Goal: Task Accomplishment & Management: Manage account settings

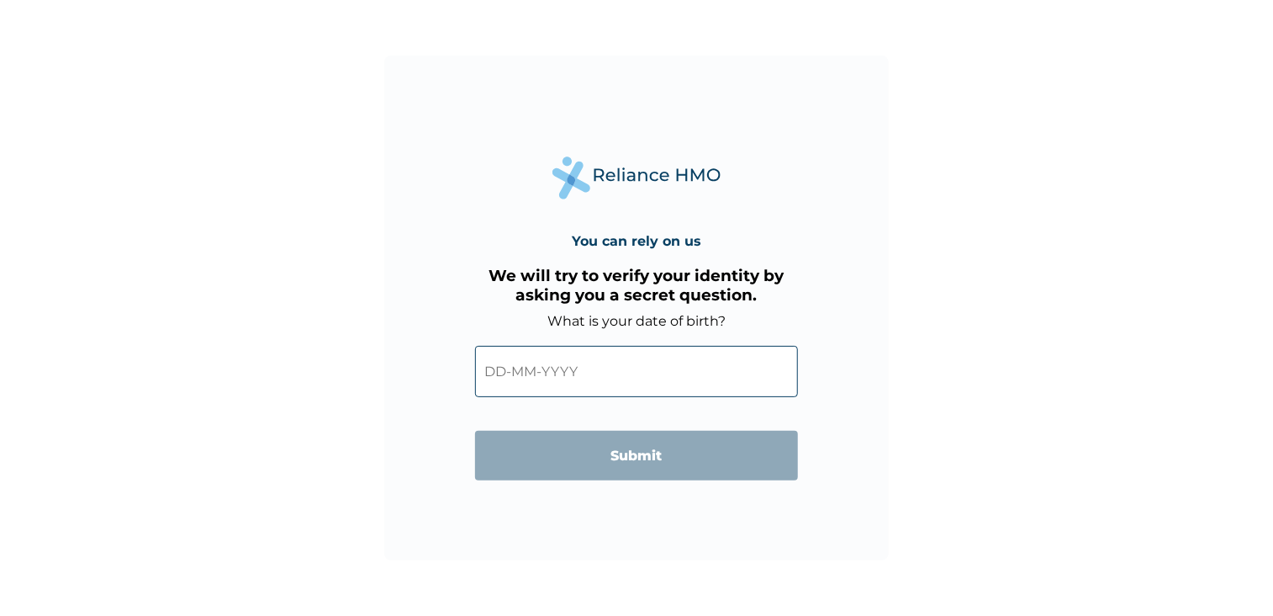
click at [573, 376] on input "text" at bounding box center [636, 371] width 323 height 51
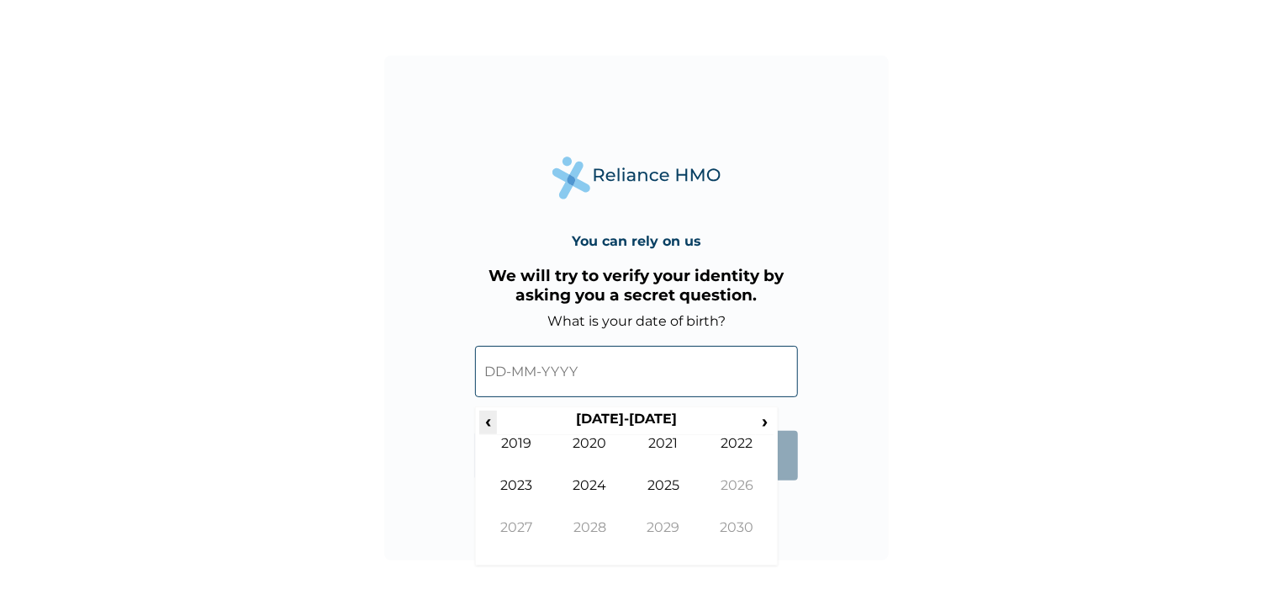
click at [489, 424] on span "‹" at bounding box center [488, 420] width 18 height 21
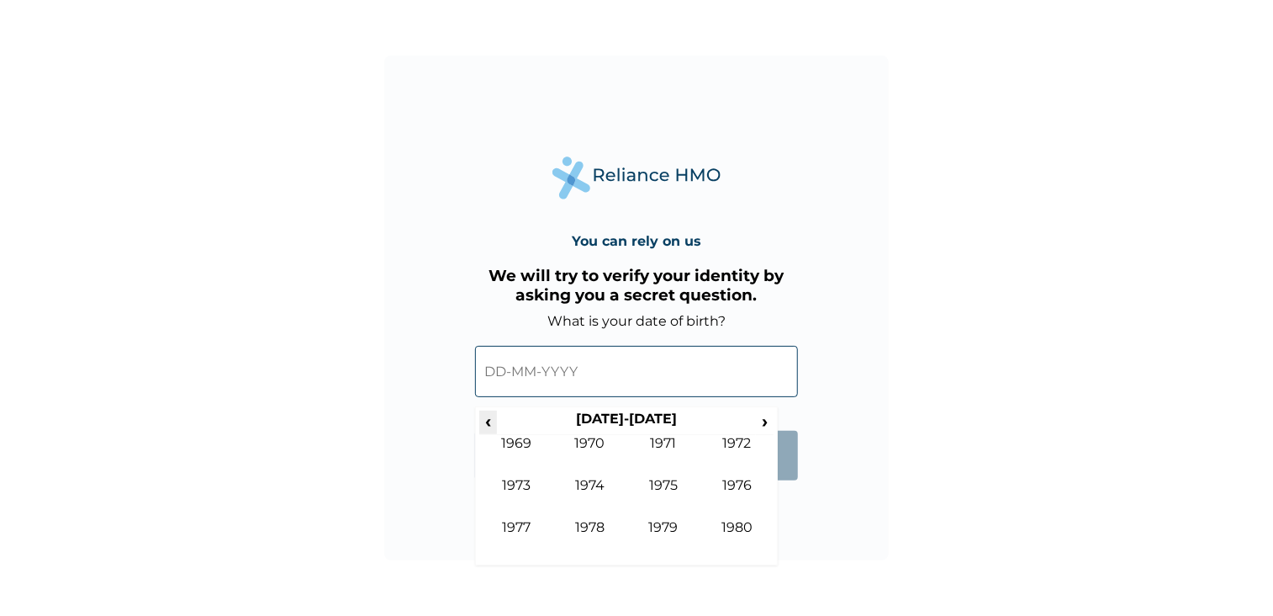
click at [489, 424] on span "‹" at bounding box center [488, 420] width 18 height 21
click at [764, 420] on span "›" at bounding box center [765, 420] width 19 height 21
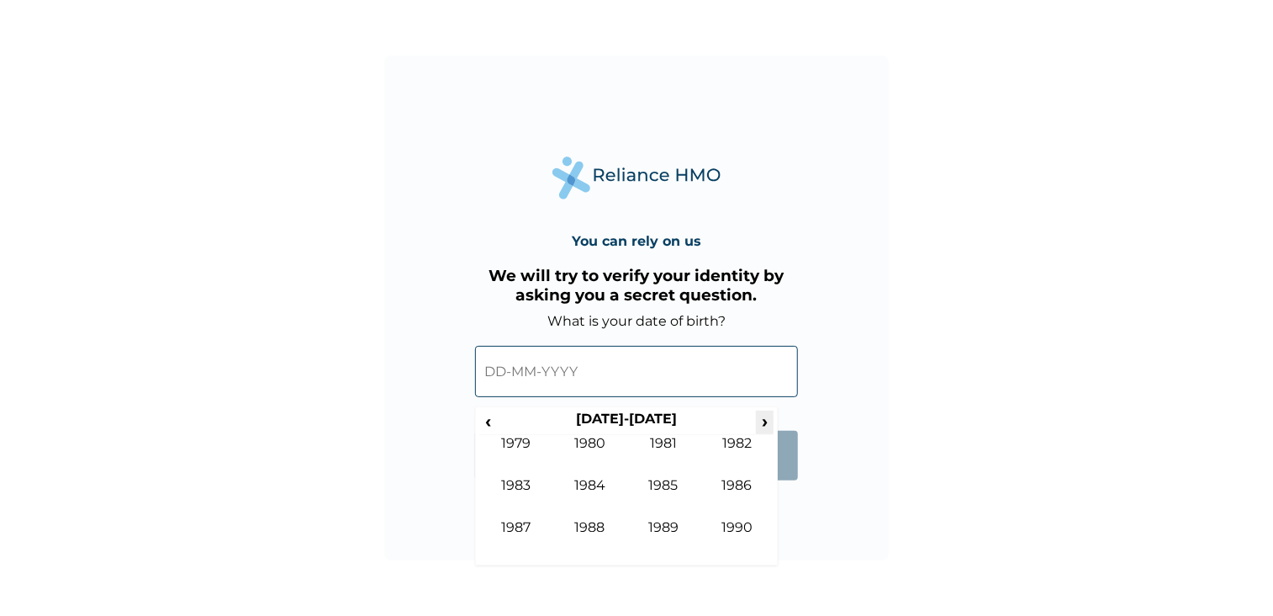
click at [764, 420] on span "›" at bounding box center [765, 420] width 19 height 21
click at [732, 447] on td "1992" at bounding box center [738, 456] width 74 height 42
click at [597, 484] on td "Jun" at bounding box center [590, 498] width 74 height 42
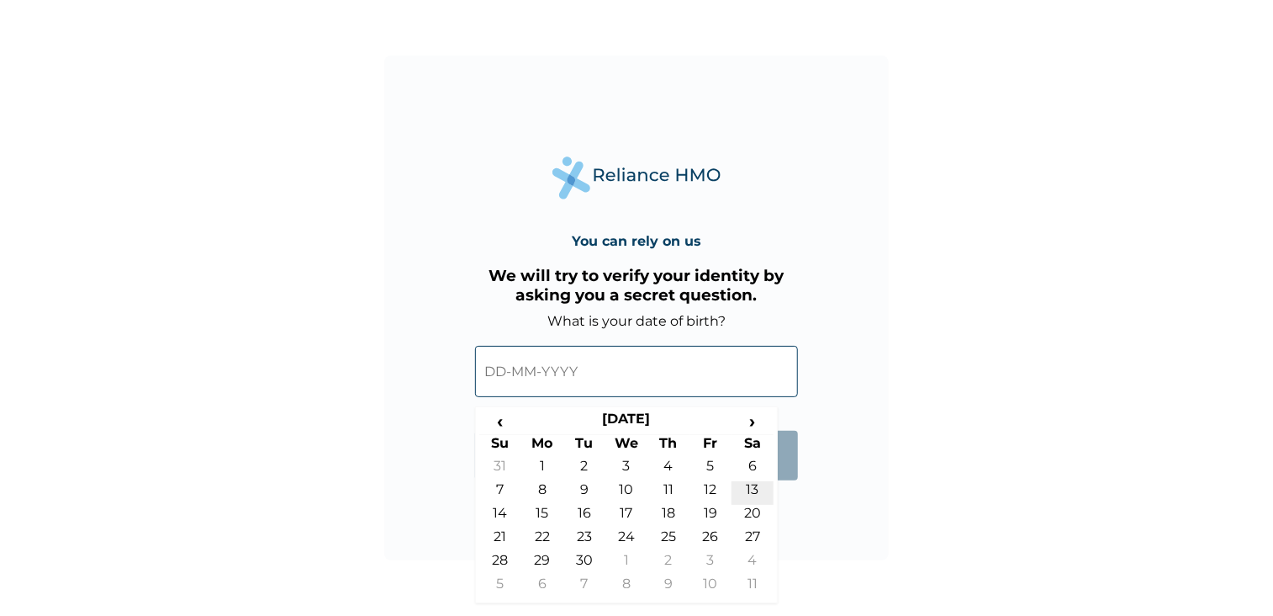
click at [754, 489] on td "13" at bounding box center [753, 493] width 42 height 24
type input "13-06-1992"
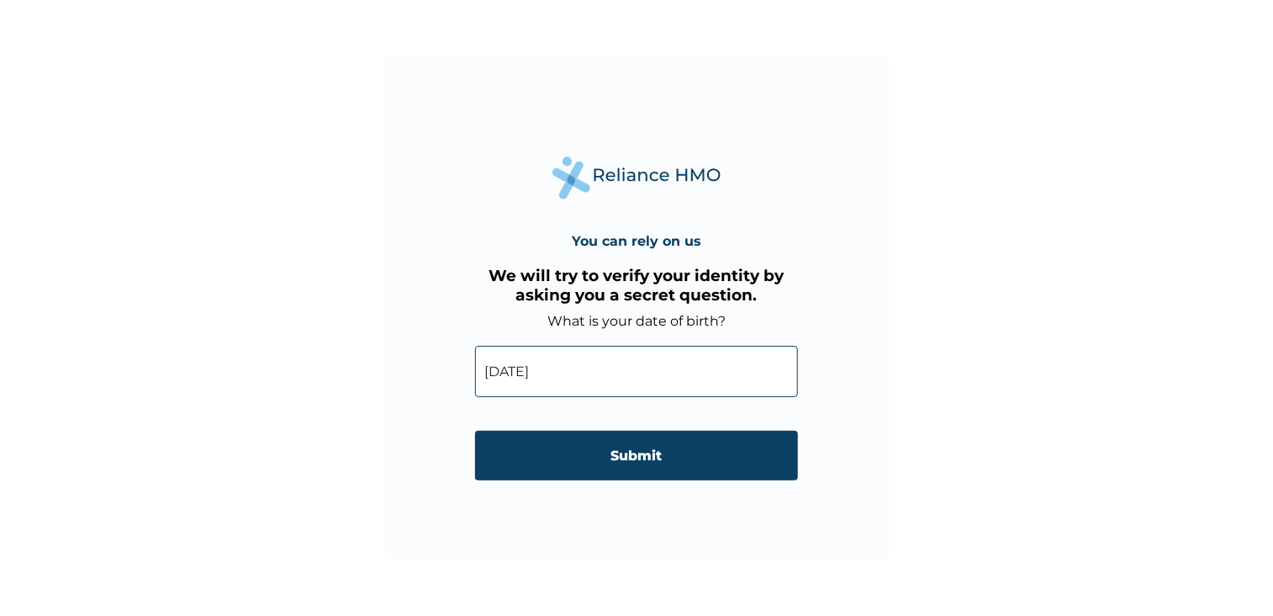
click at [643, 465] on input "Submit" at bounding box center [636, 456] width 323 height 50
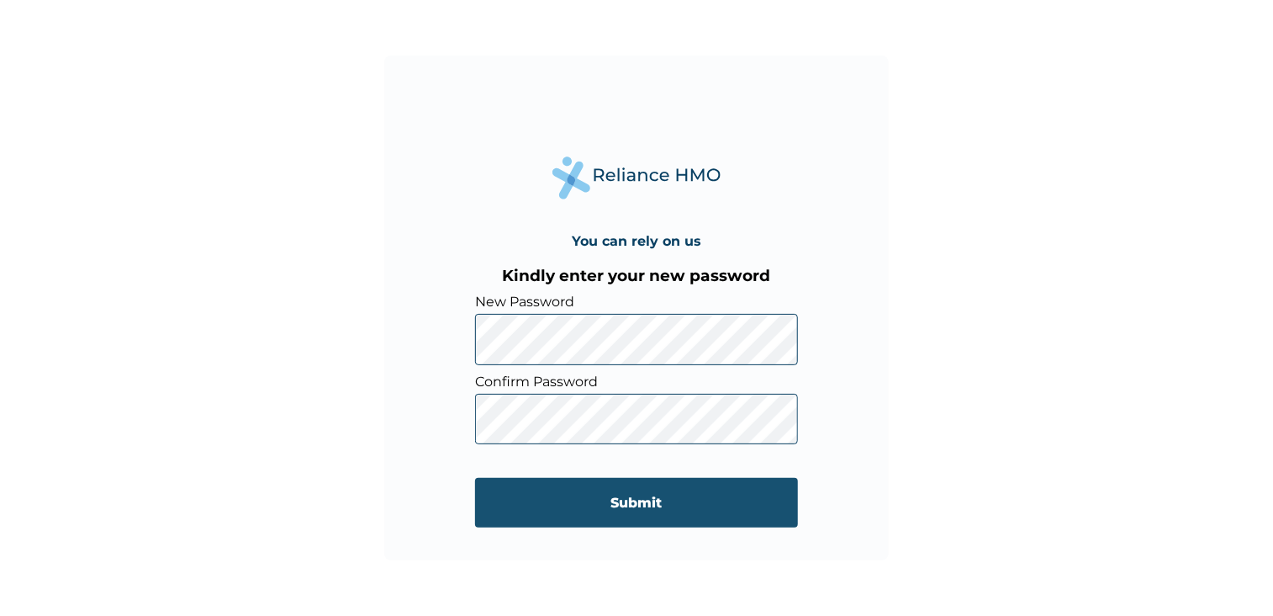
click at [673, 509] on input "Submit" at bounding box center [636, 503] width 323 height 50
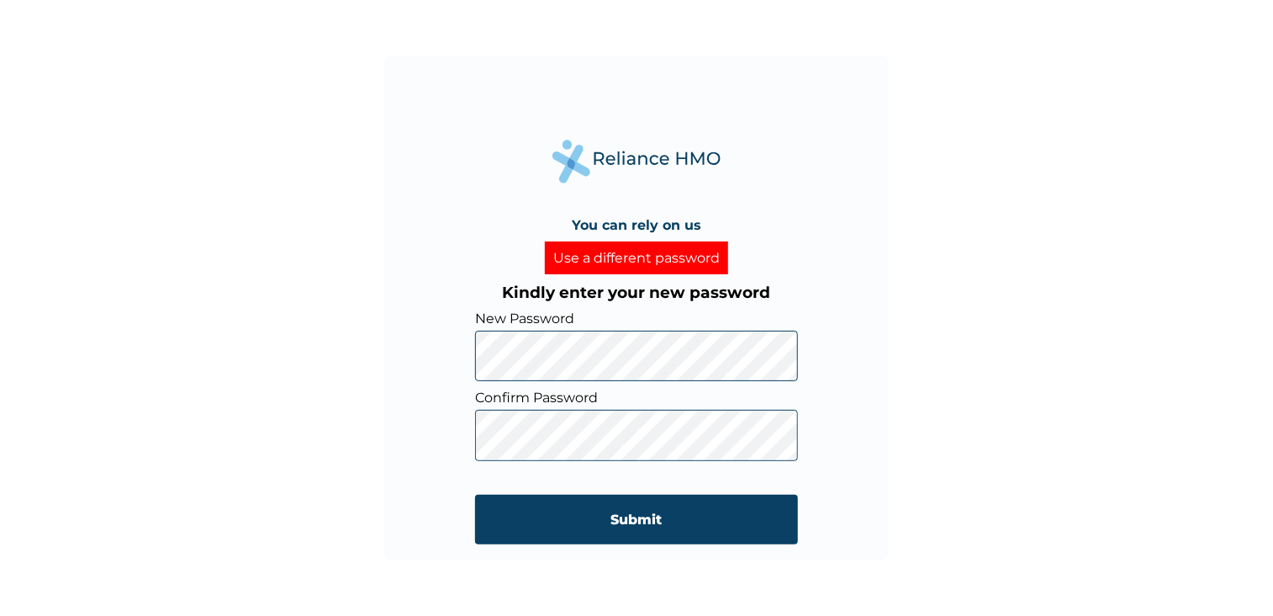
click input "Submit" at bounding box center [636, 520] width 323 height 50
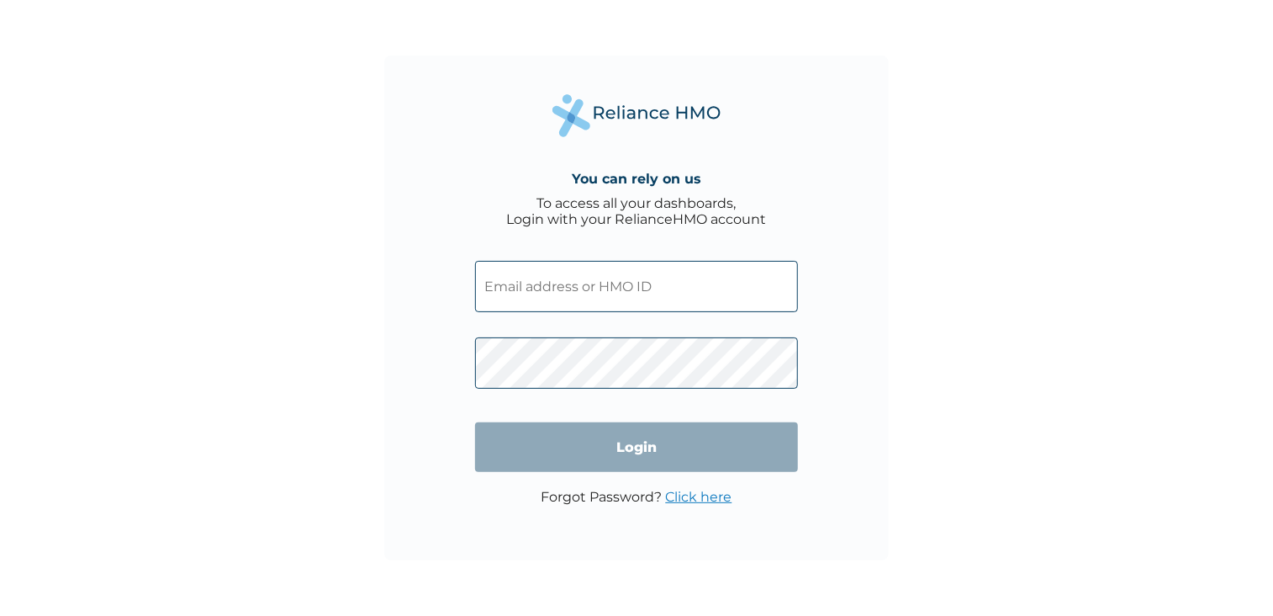
click at [558, 292] on input "text" at bounding box center [636, 286] width 323 height 51
type input "MGG/10056/A"
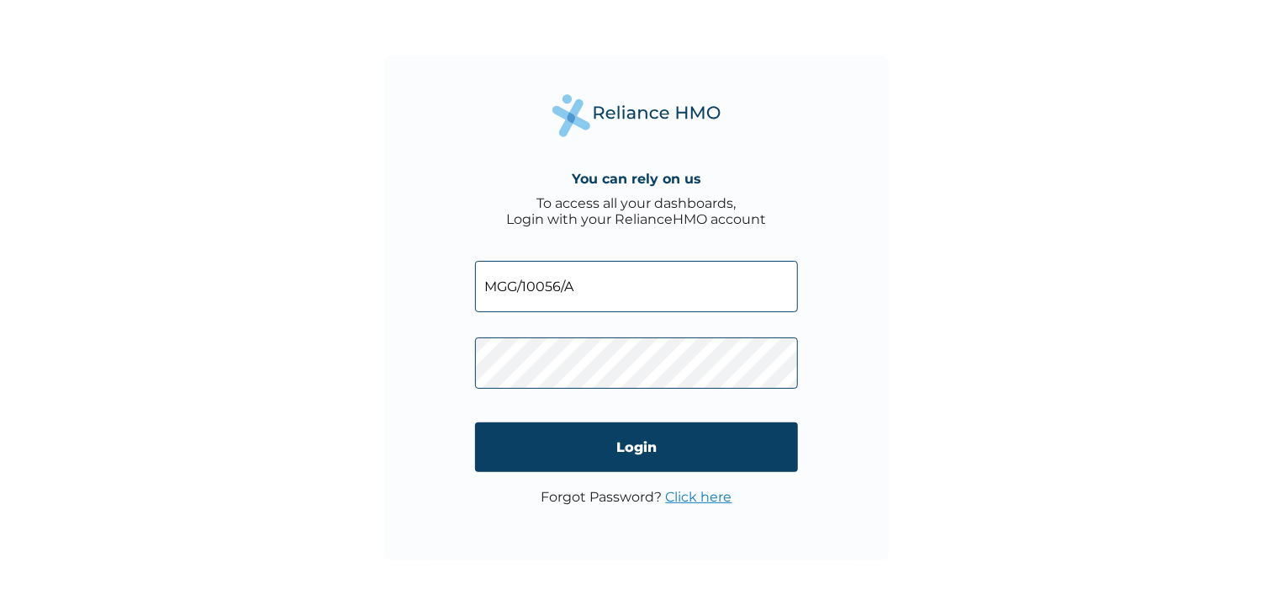
click input "Login" at bounding box center [636, 447] width 323 height 50
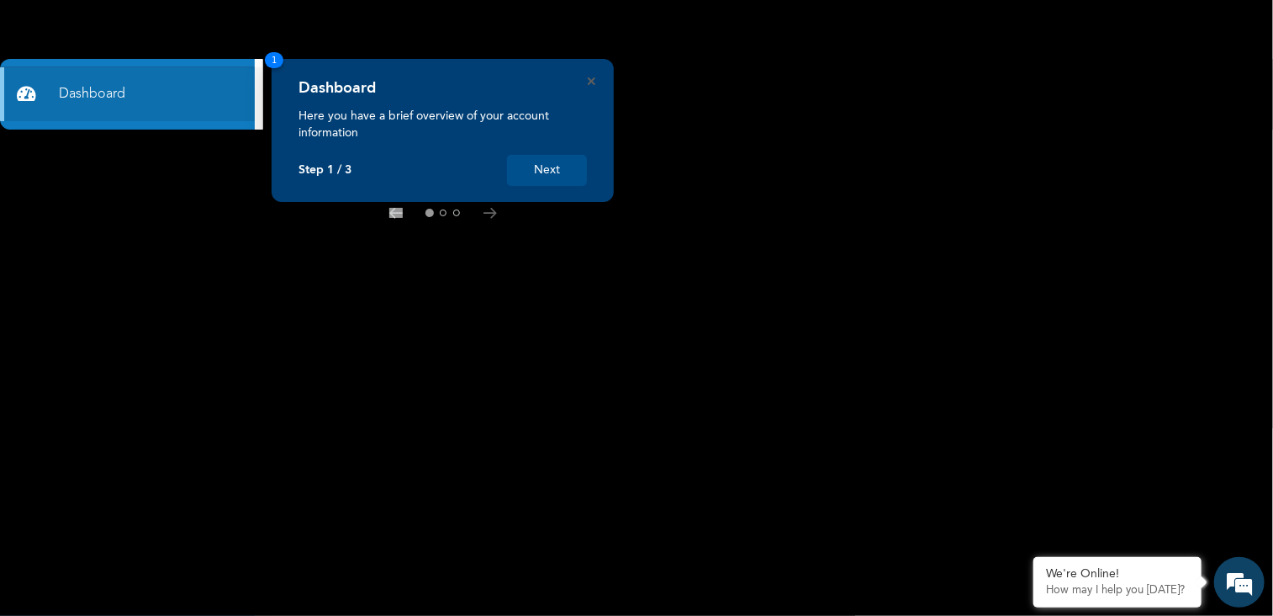
click at [541, 172] on button "Next" at bounding box center [547, 170] width 80 height 31
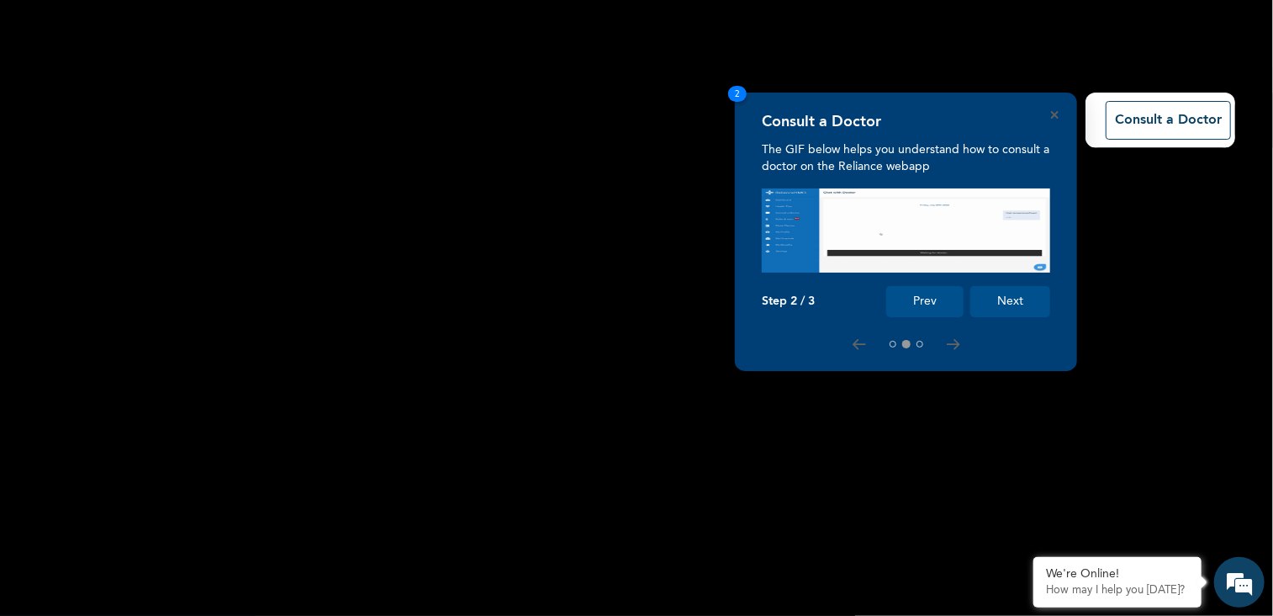
click at [1016, 303] on button "Next" at bounding box center [1011, 301] width 80 height 31
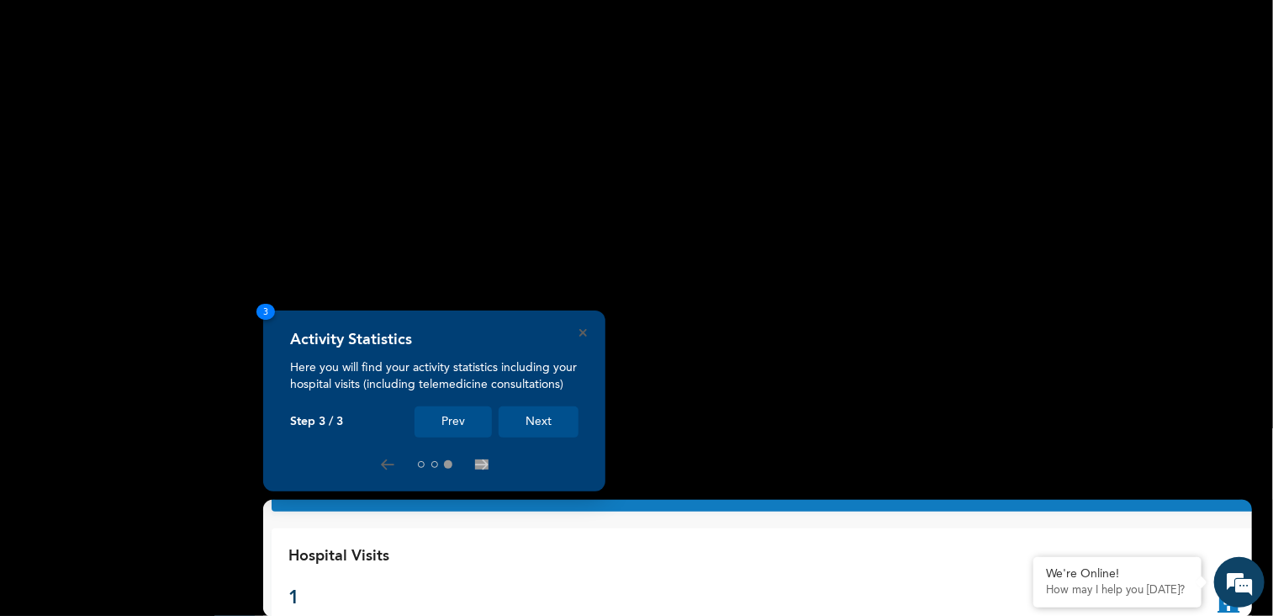
click at [558, 422] on button "Next" at bounding box center [539, 421] width 80 height 31
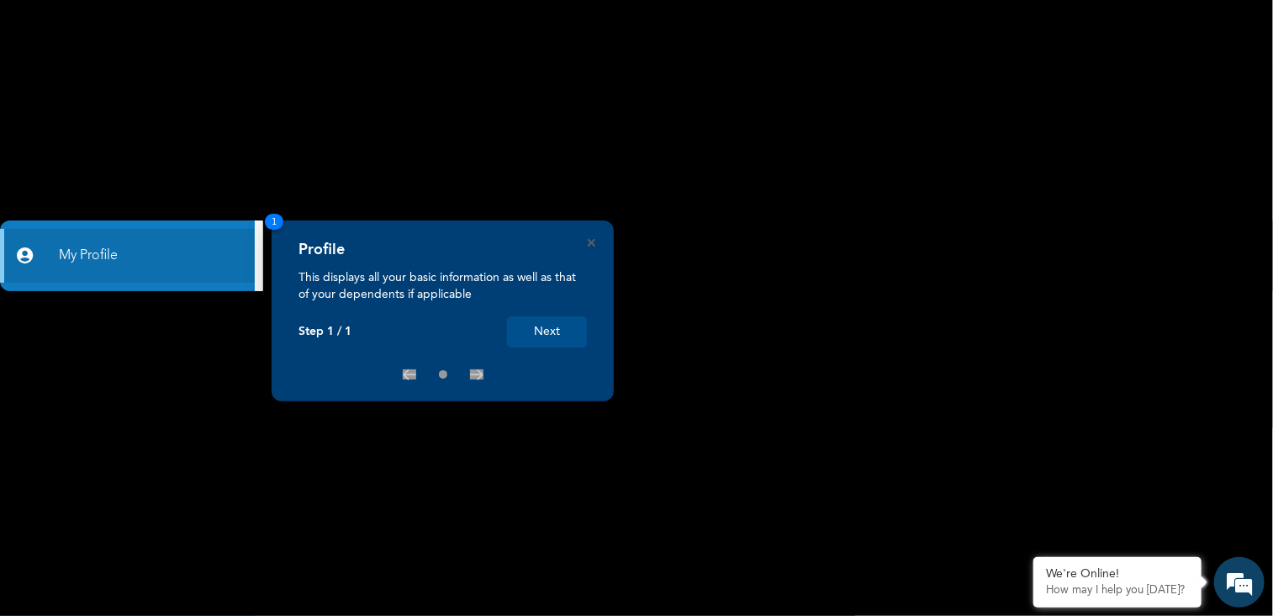
click at [552, 336] on button "Next" at bounding box center [547, 331] width 80 height 31
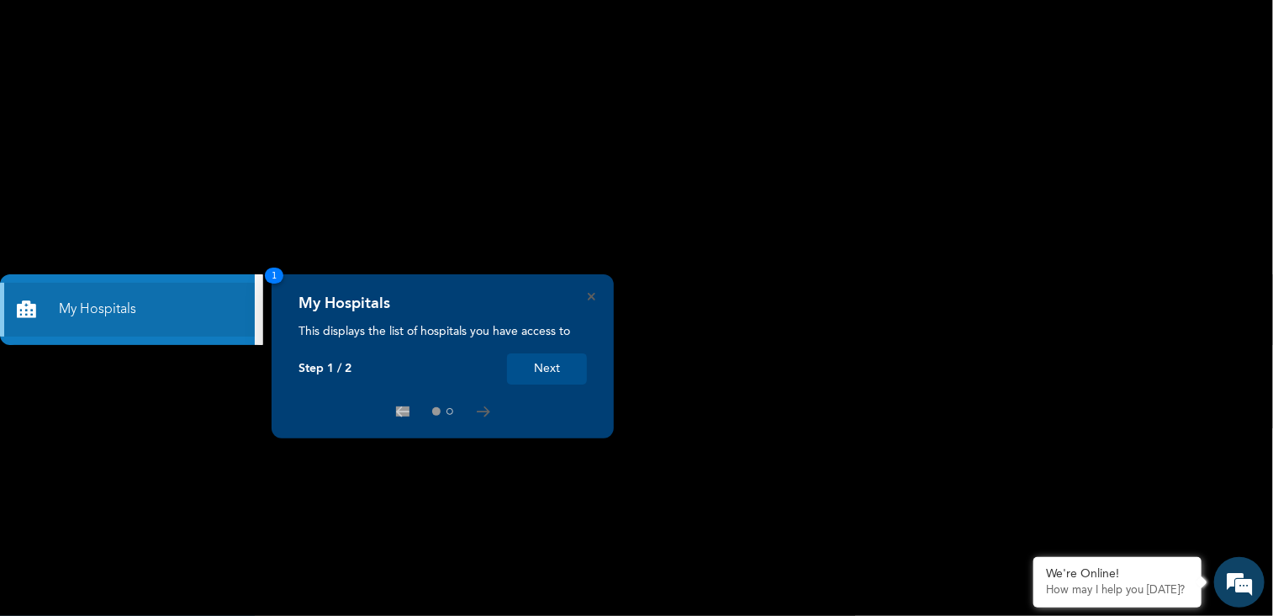
click at [542, 372] on button "Next" at bounding box center [547, 368] width 80 height 31
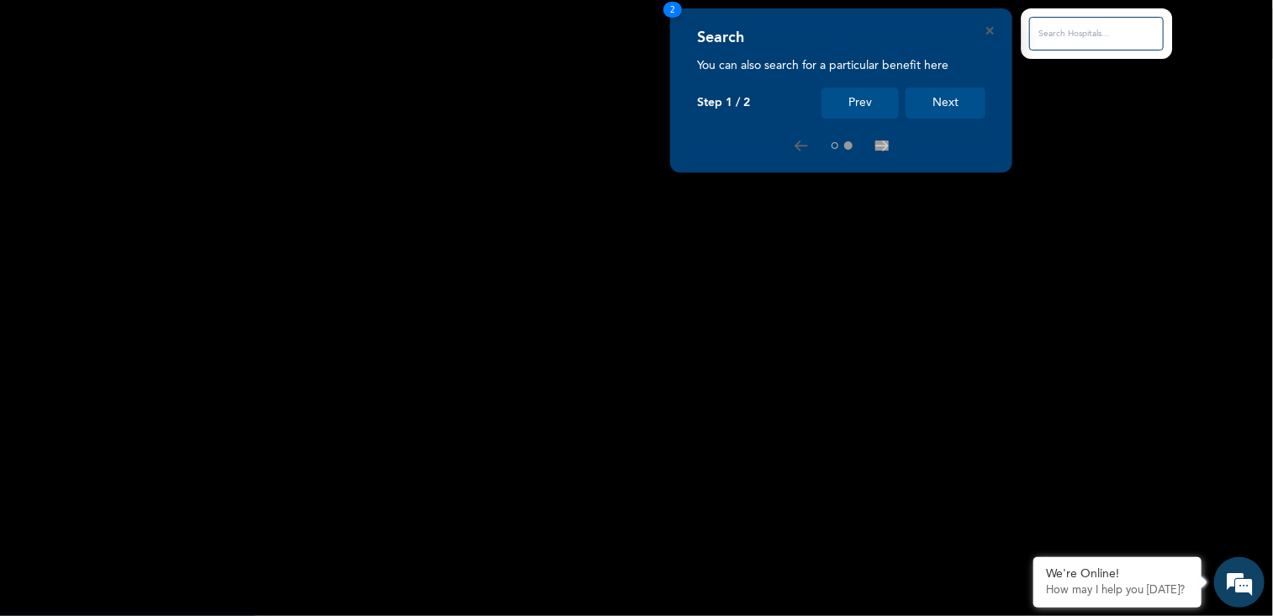
click at [952, 100] on button "Next" at bounding box center [946, 102] width 80 height 31
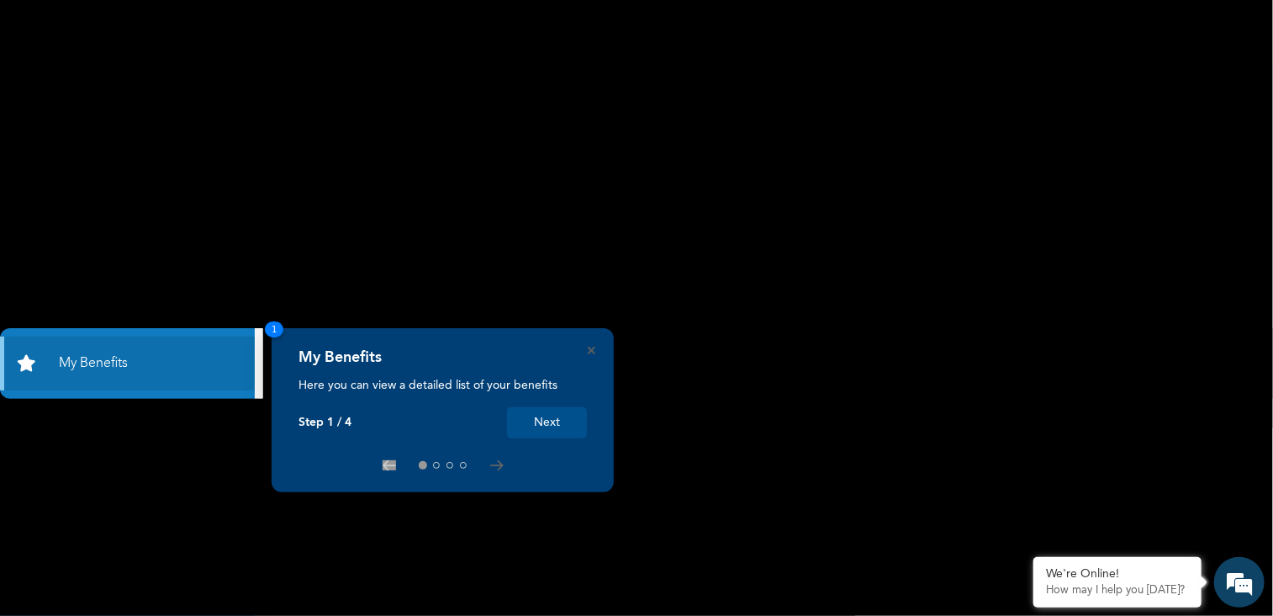
click at [558, 425] on button "Next" at bounding box center [547, 422] width 80 height 31
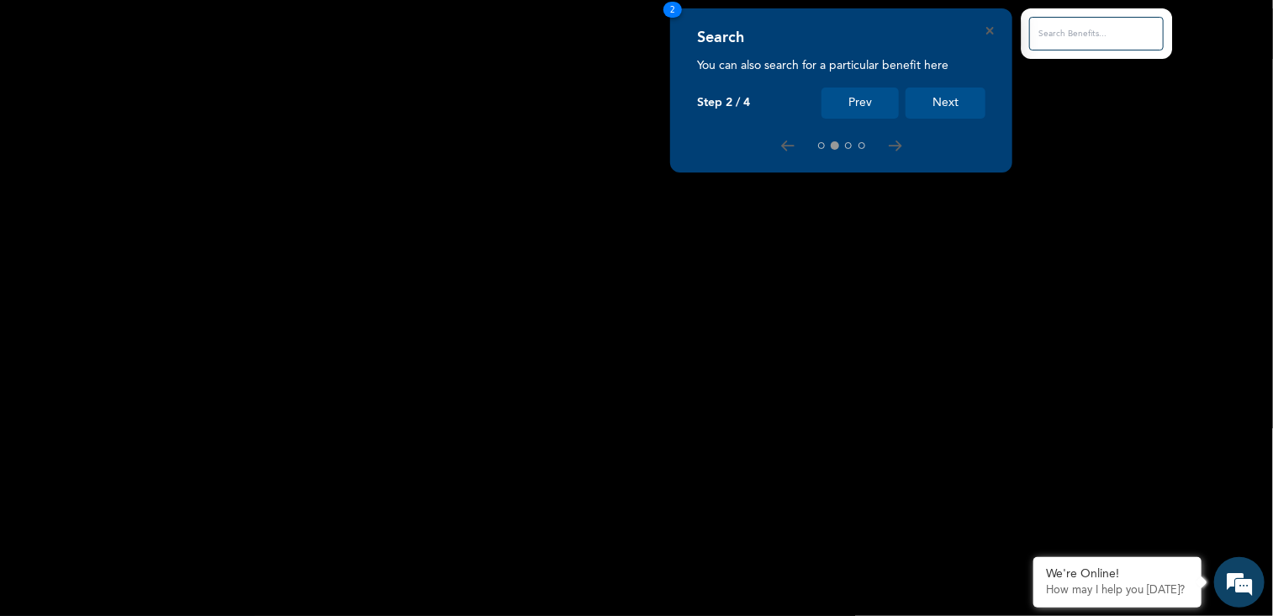
click at [960, 108] on button "Next" at bounding box center [946, 102] width 80 height 31
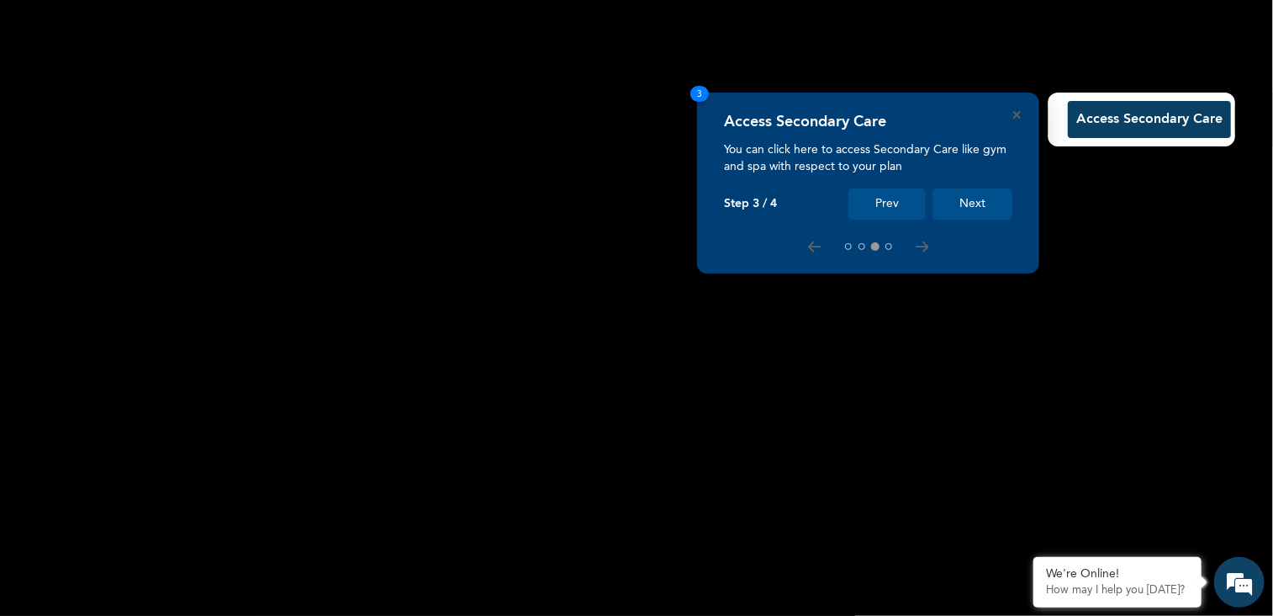
click at [984, 209] on button "Next" at bounding box center [973, 203] width 80 height 31
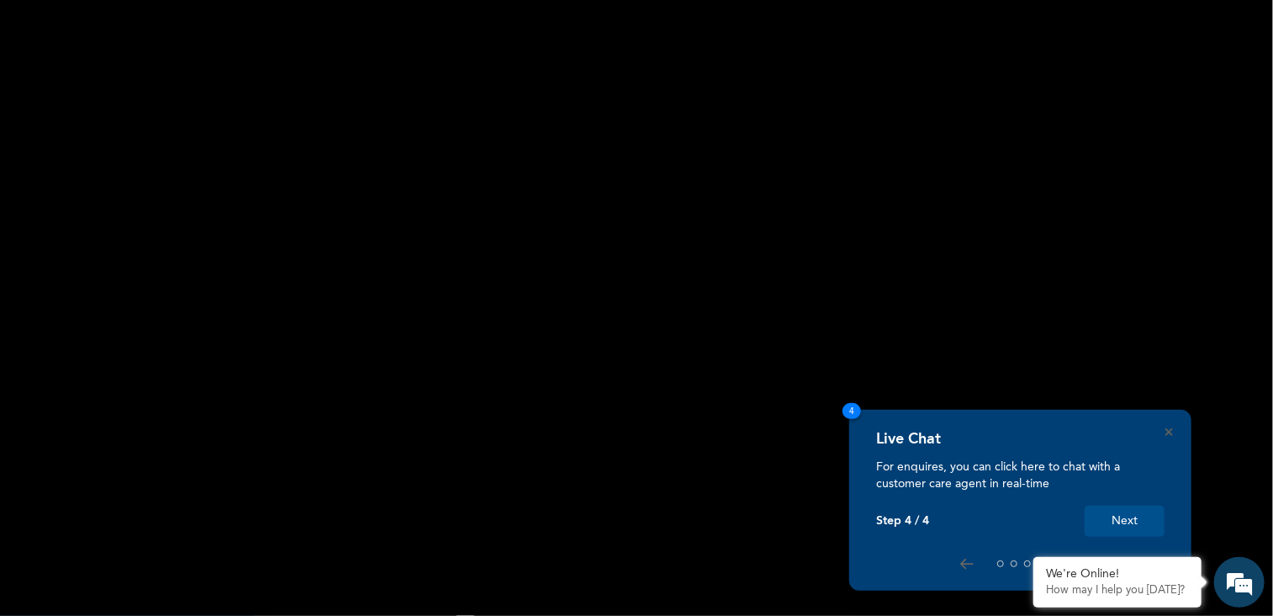
click at [1119, 521] on button "Next" at bounding box center [1125, 520] width 80 height 31
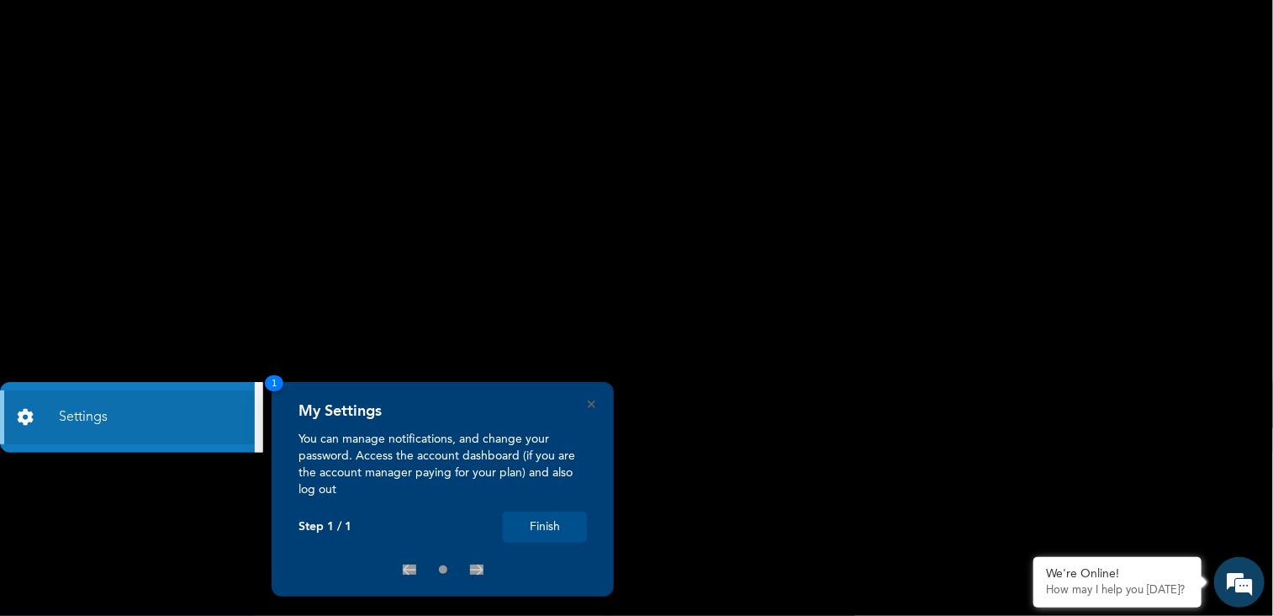
click at [553, 523] on button "Finish" at bounding box center [545, 526] width 84 height 31
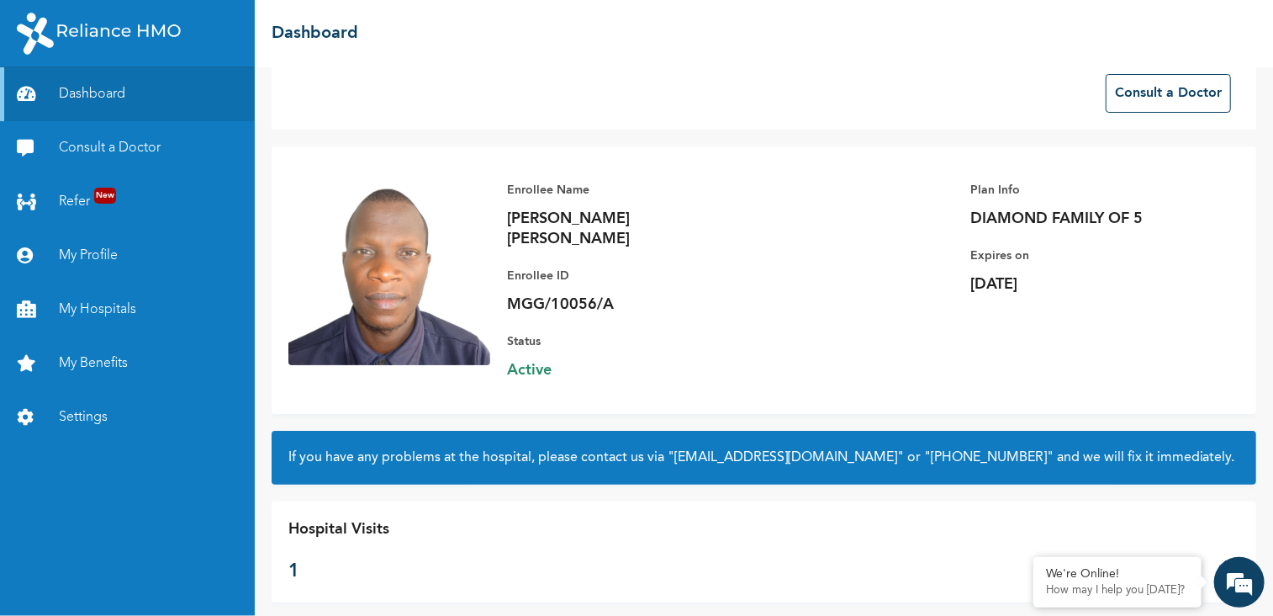
scroll to position [27, 0]
click at [101, 258] on link "My Profile" at bounding box center [127, 256] width 255 height 54
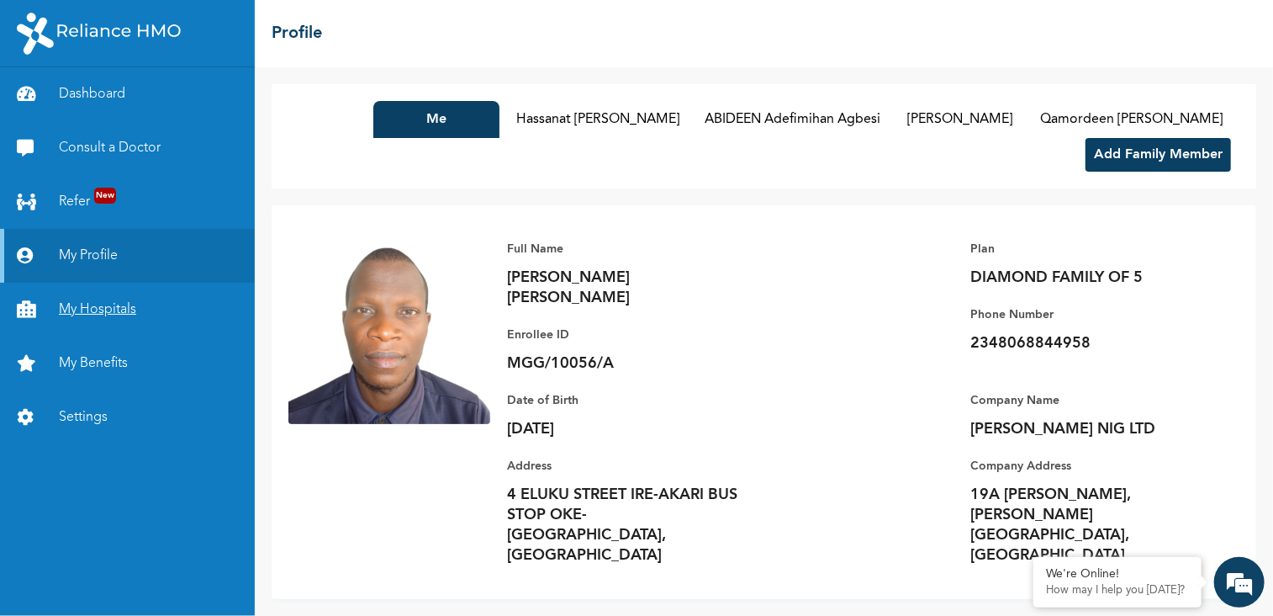
click at [101, 312] on link "My Hospitals" at bounding box center [127, 310] width 255 height 54
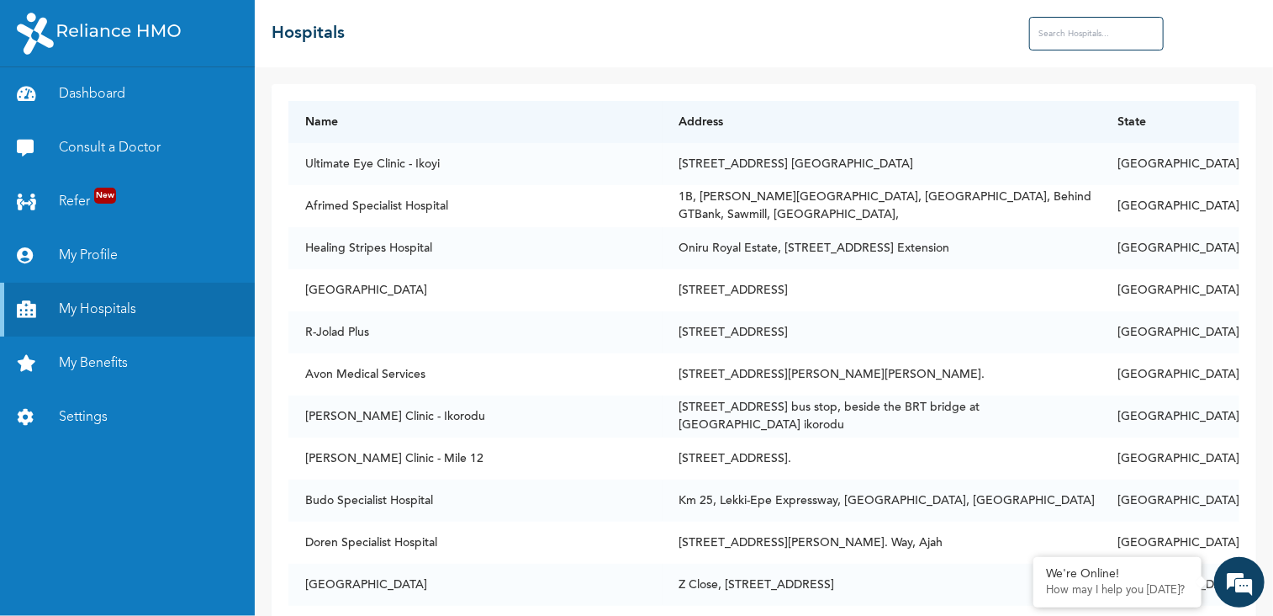
click at [1075, 32] on input "text" at bounding box center [1096, 34] width 135 height 34
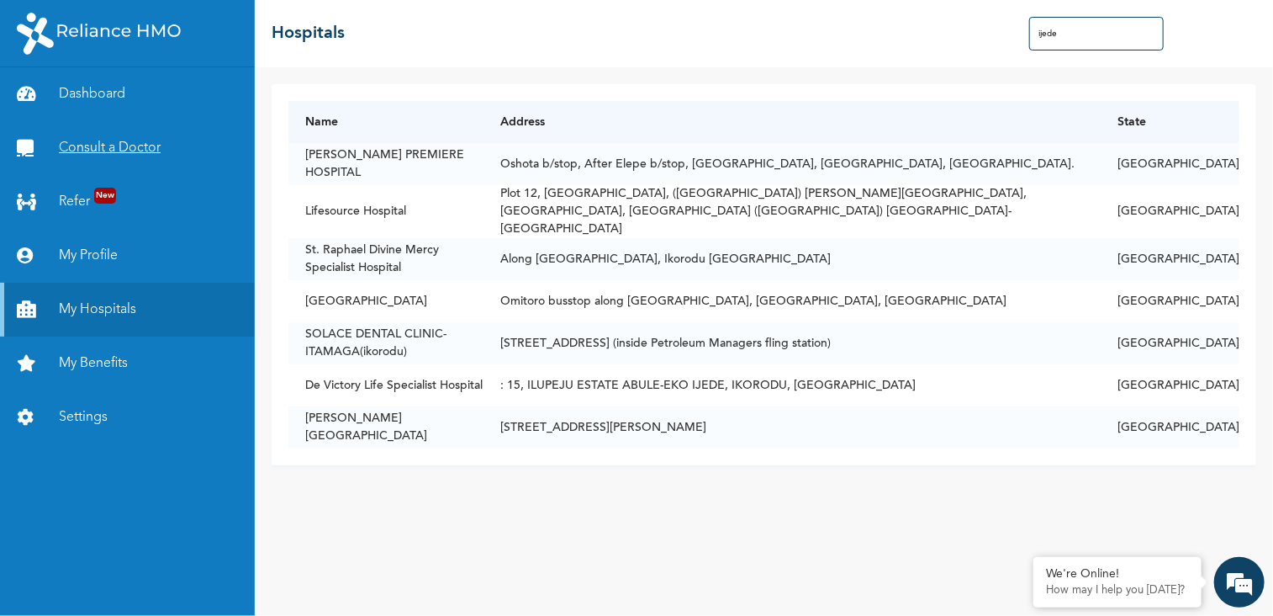
type input "ijede"
click at [126, 143] on link "Consult a Doctor" at bounding box center [127, 148] width 255 height 54
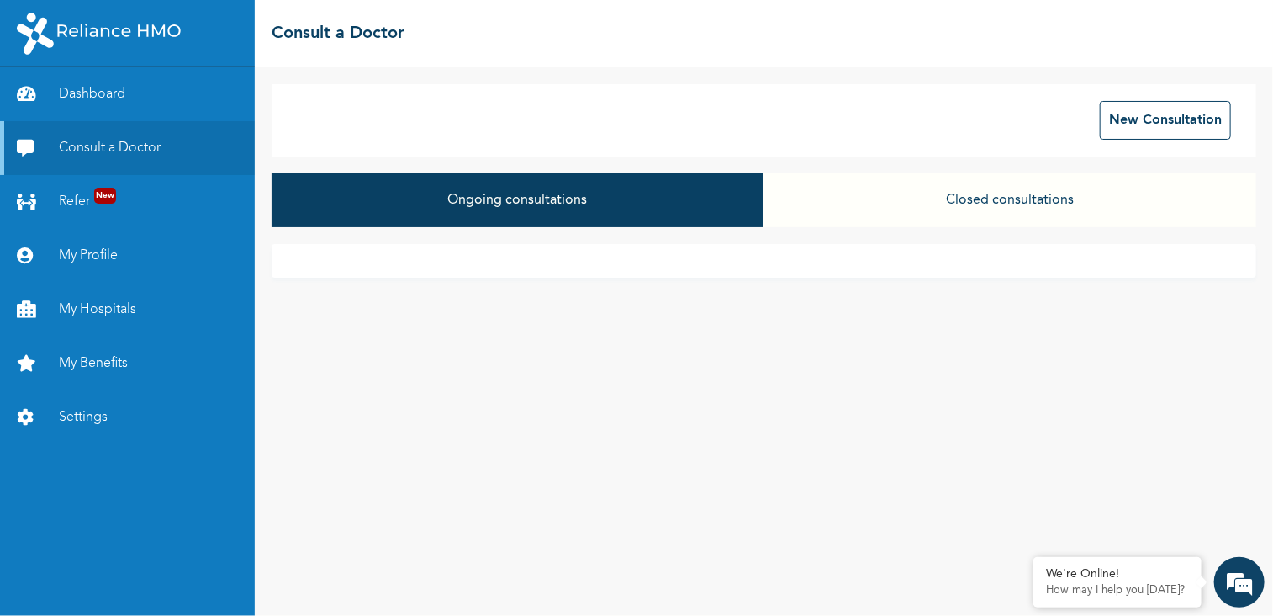
click at [678, 199] on button "Ongoing consultations" at bounding box center [518, 200] width 493 height 54
click at [994, 199] on button "Closed consultations" at bounding box center [1010, 200] width 493 height 54
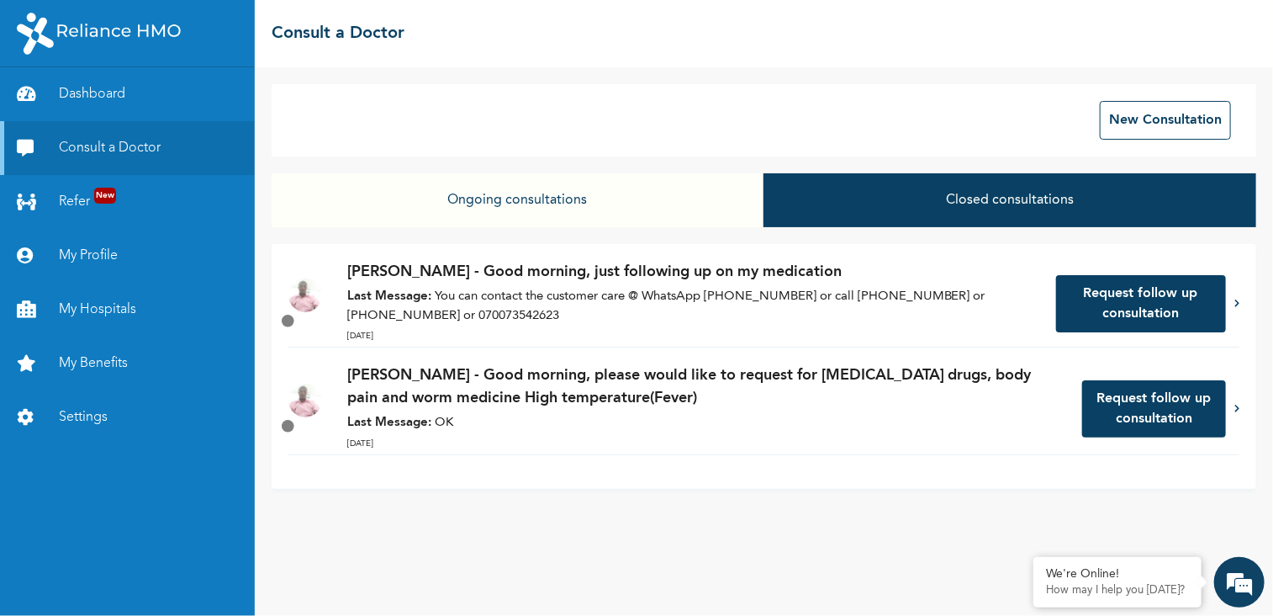
click at [498, 199] on button "Ongoing consultations" at bounding box center [518, 200] width 493 height 54
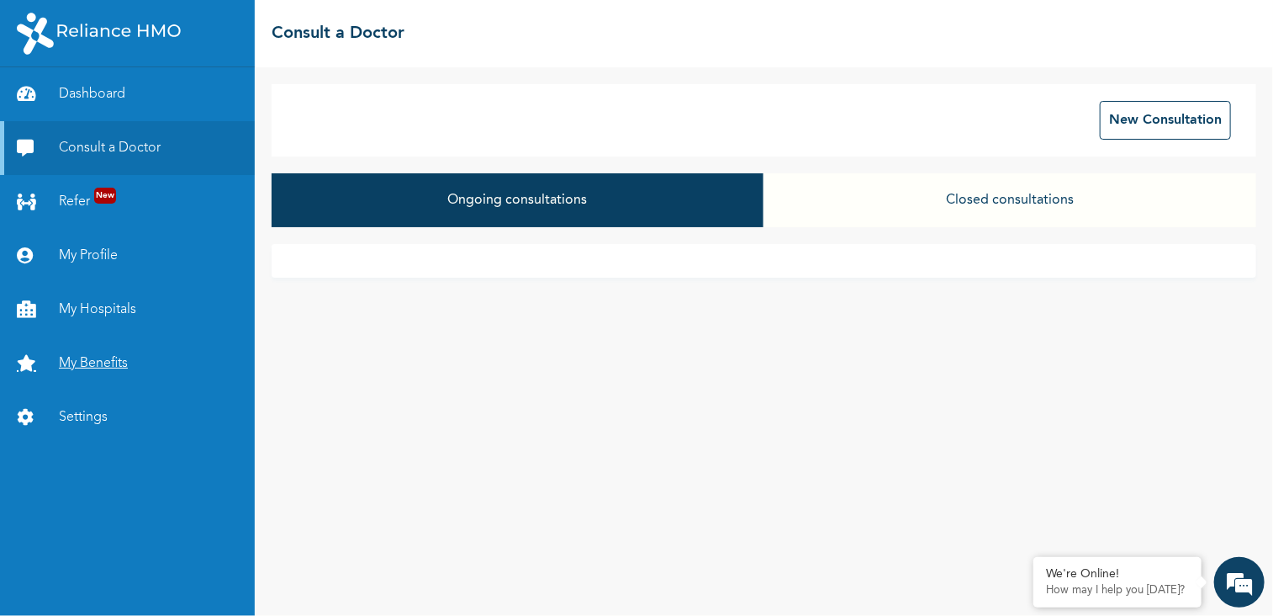
click at [93, 364] on link "My Benefits" at bounding box center [127, 363] width 255 height 54
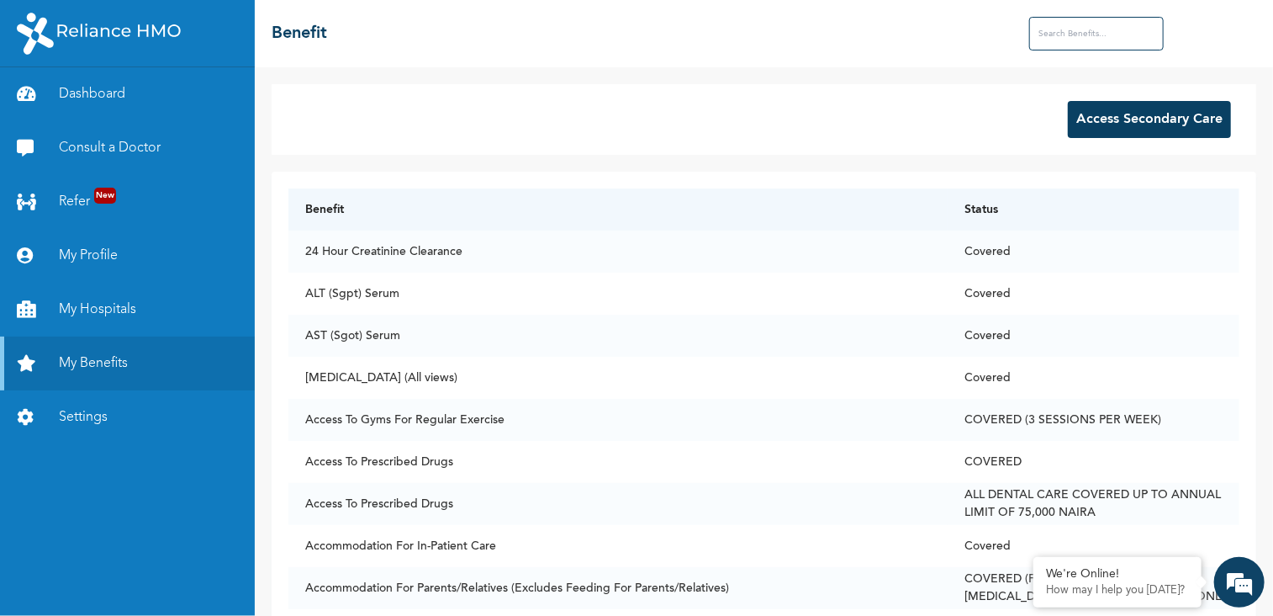
click at [1130, 124] on button "Access Secondary Care" at bounding box center [1149, 119] width 163 height 37
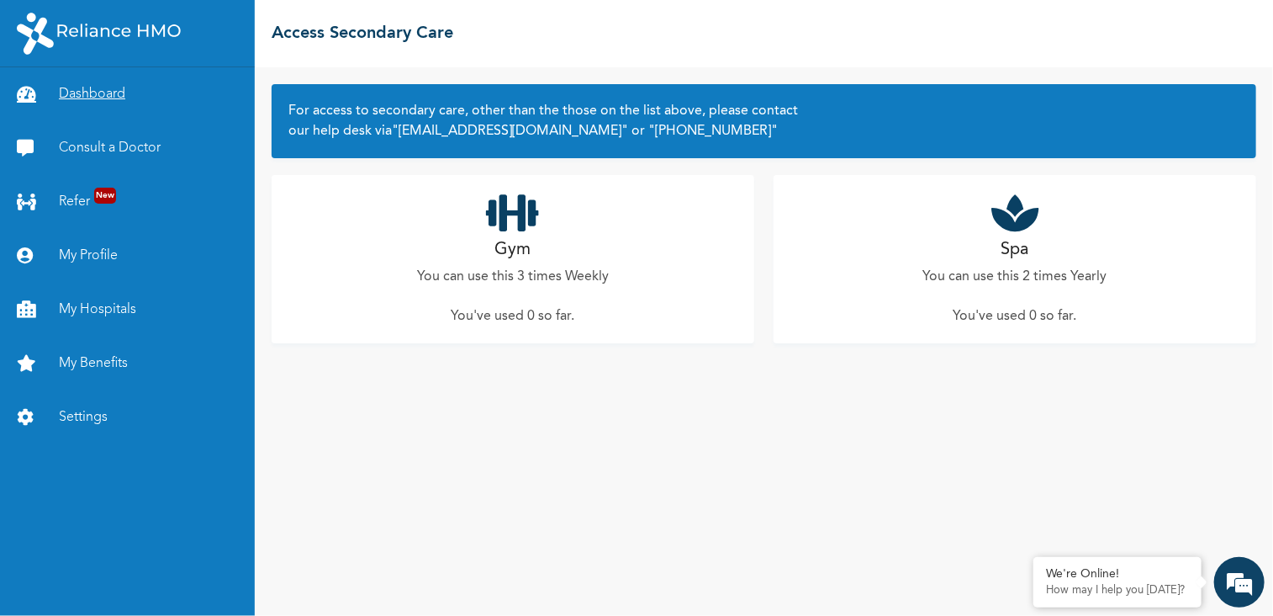
click at [74, 93] on link "Dashboard" at bounding box center [127, 94] width 255 height 54
